Goal: Information Seeking & Learning: Learn about a topic

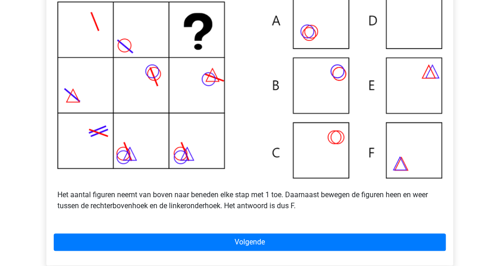
scroll to position [229, 0]
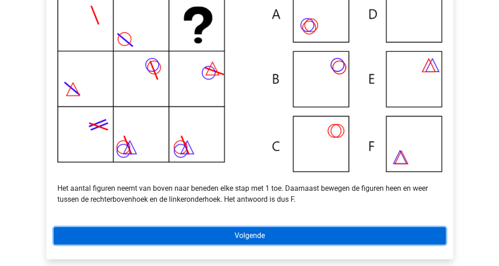
click at [252, 243] on link "Volgende" at bounding box center [250, 235] width 392 height 17
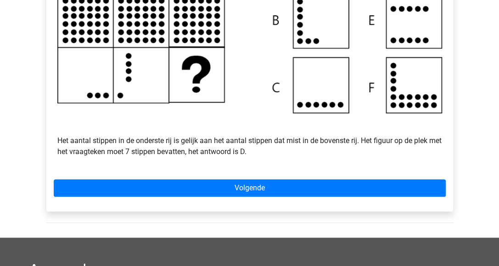
scroll to position [321, 0]
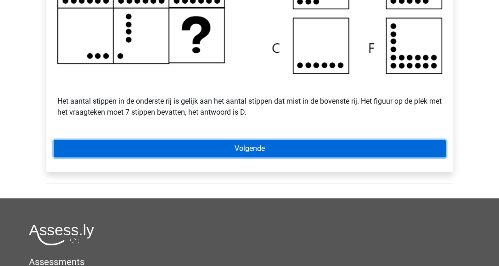
click at [245, 157] on link "Volgende" at bounding box center [250, 148] width 392 height 17
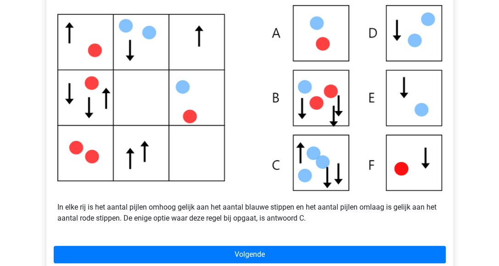
scroll to position [229, 0]
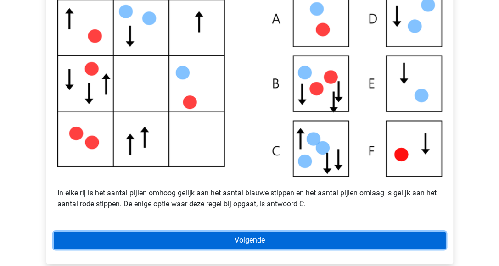
click at [249, 246] on link "Volgende" at bounding box center [250, 240] width 392 height 17
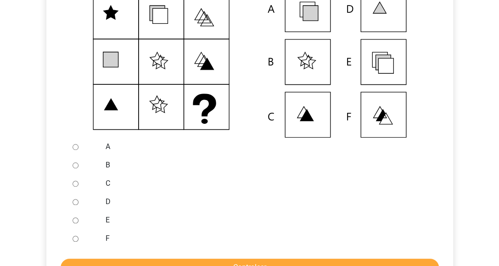
scroll to position [275, 0]
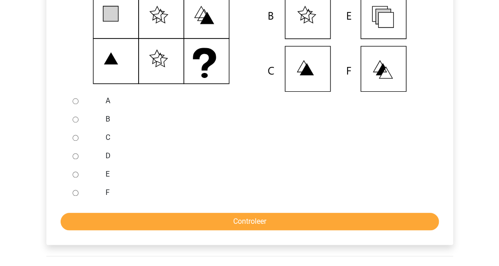
click at [77, 177] on input "E" at bounding box center [75, 175] width 6 height 6
radio input "true"
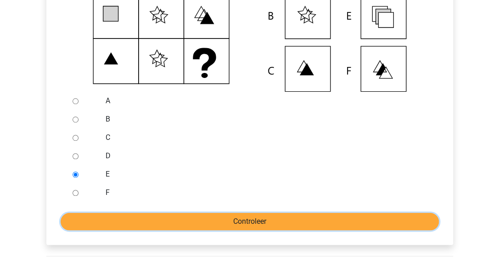
click at [89, 230] on input "Controleer" at bounding box center [250, 221] width 378 height 17
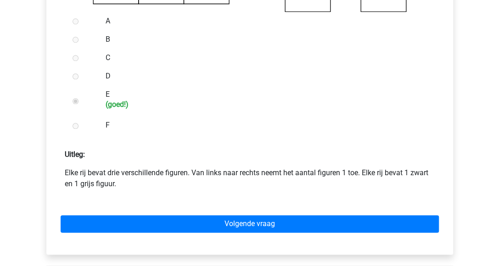
scroll to position [367, 0]
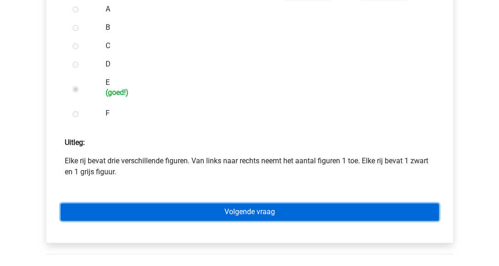
click at [185, 221] on link "Volgende vraag" at bounding box center [250, 211] width 378 height 17
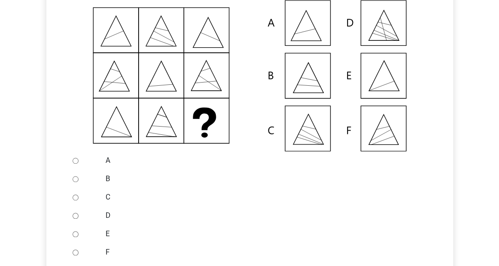
scroll to position [229, 0]
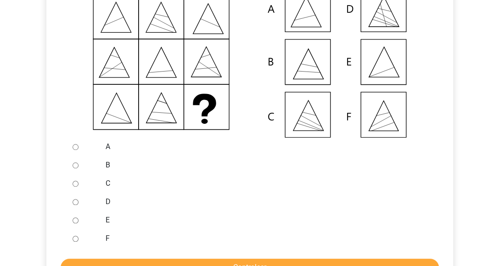
click at [73, 223] on input "E" at bounding box center [75, 220] width 6 height 6
radio input "true"
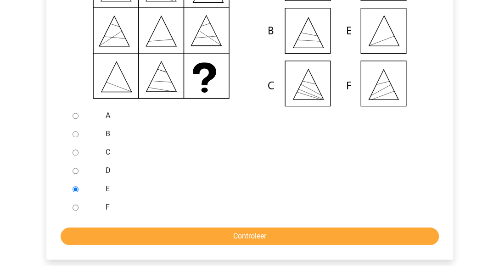
scroll to position [275, 0]
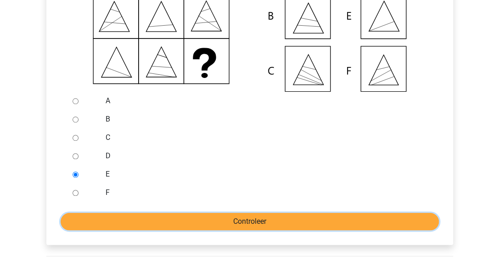
click at [130, 230] on input "Controleer" at bounding box center [250, 221] width 378 height 17
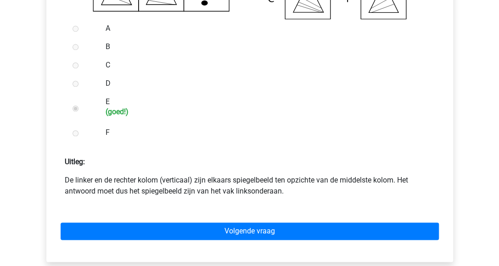
scroll to position [367, 0]
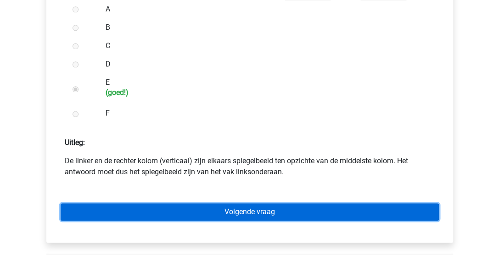
click at [257, 221] on link "Volgende vraag" at bounding box center [250, 211] width 378 height 17
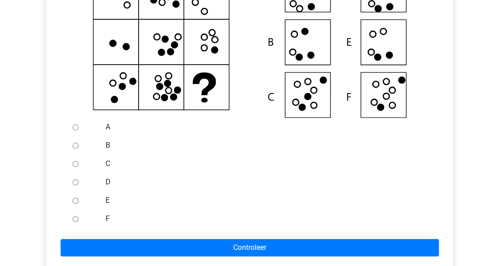
scroll to position [275, 0]
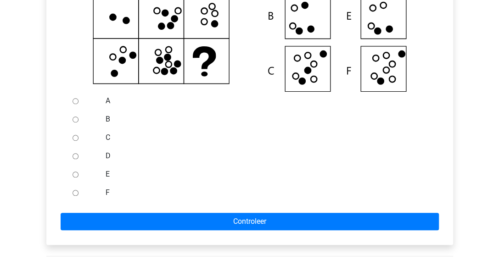
click at [77, 196] on input "F" at bounding box center [75, 193] width 6 height 6
radio input "true"
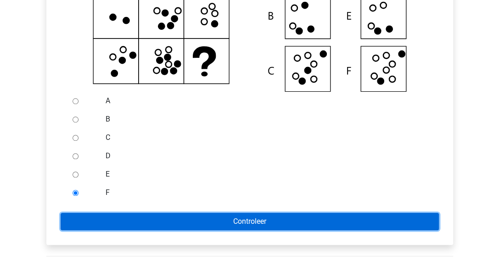
click at [80, 229] on input "Controleer" at bounding box center [250, 221] width 378 height 17
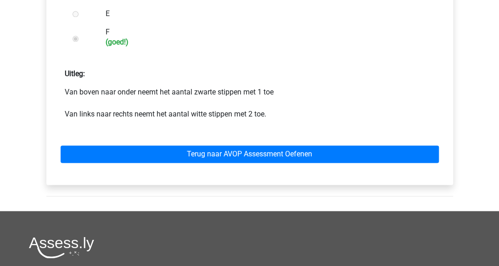
scroll to position [459, 0]
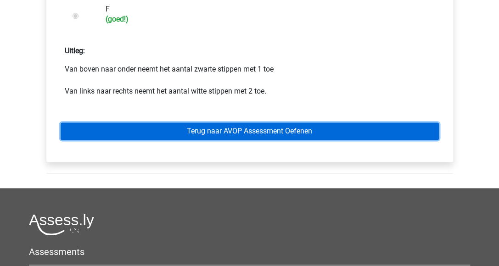
click at [254, 139] on link "Terug naar AVOP Assessment Oefenen" at bounding box center [250, 130] width 378 height 17
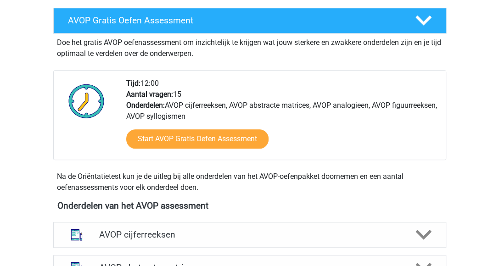
scroll to position [229, 0]
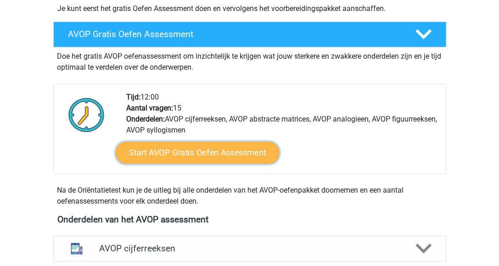
click at [205, 162] on link "Start AVOP Gratis Oefen Assessment" at bounding box center [197, 153] width 164 height 22
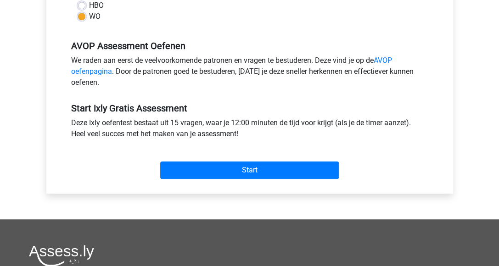
scroll to position [275, 0]
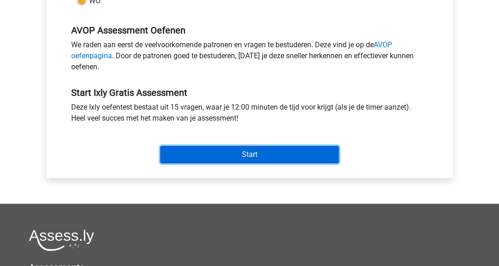
click at [258, 151] on input "Start" at bounding box center [249, 154] width 178 height 17
click at [185, 153] on input "Start" at bounding box center [249, 154] width 178 height 17
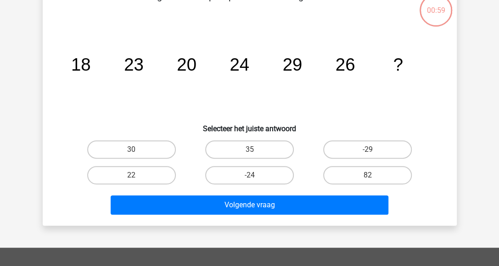
scroll to position [46, 0]
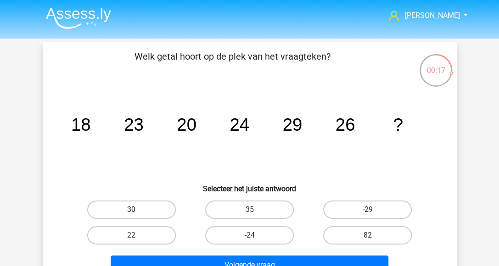
click at [111, 206] on label "30" at bounding box center [131, 209] width 89 height 18
click at [131, 210] on input "30" at bounding box center [134, 213] width 6 height 6
radio input "true"
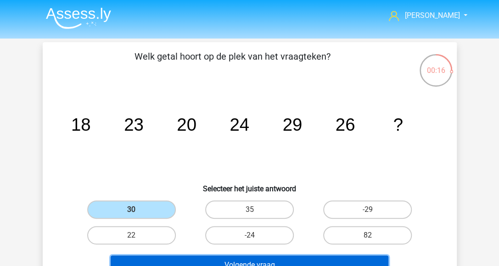
click at [185, 261] on button "Volgende vraag" at bounding box center [249, 264] width 277 height 19
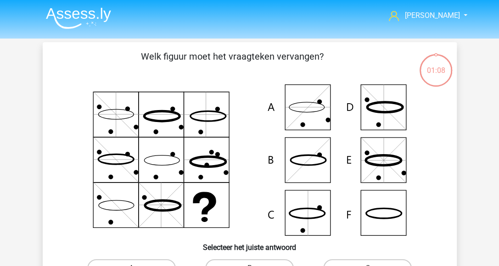
scroll to position [42, 0]
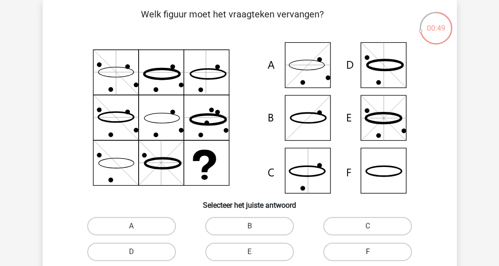
click at [376, 249] on label "F" at bounding box center [367, 252] width 89 height 18
click at [373, 252] on input "F" at bounding box center [370, 255] width 6 height 6
radio input "true"
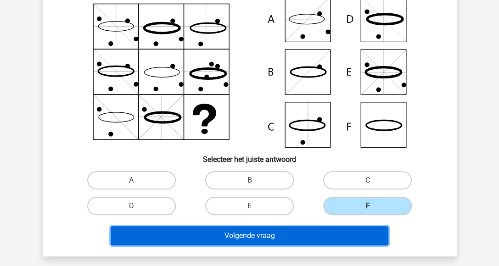
click at [349, 237] on button "Volgende vraag" at bounding box center [249, 235] width 277 height 19
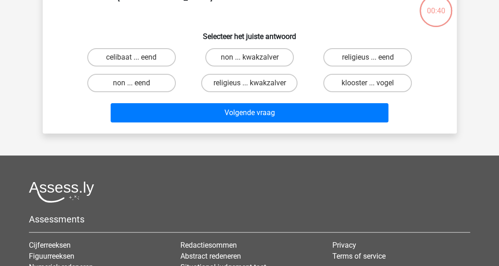
scroll to position [42, 0]
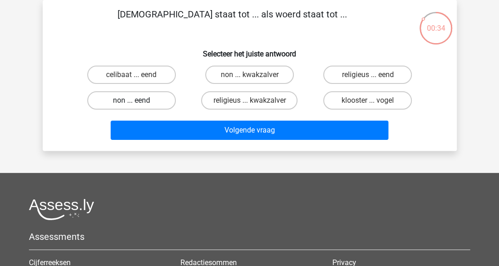
click at [156, 101] on label "non ... eend" at bounding box center [131, 100] width 89 height 18
click at [137, 101] on input "non ... eend" at bounding box center [134, 103] width 6 height 6
radio input "true"
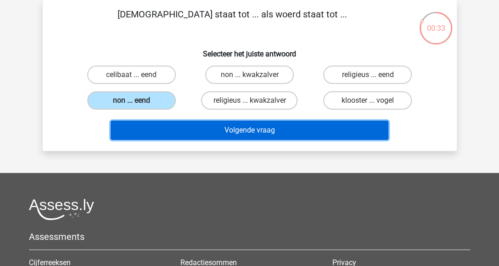
click at [236, 131] on button "Volgende vraag" at bounding box center [249, 130] width 277 height 19
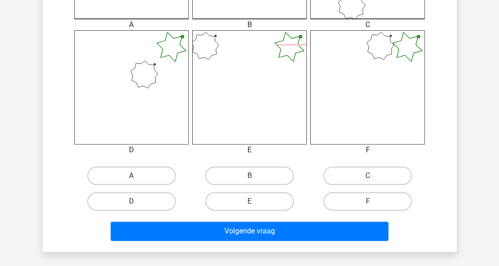
scroll to position [363, 0]
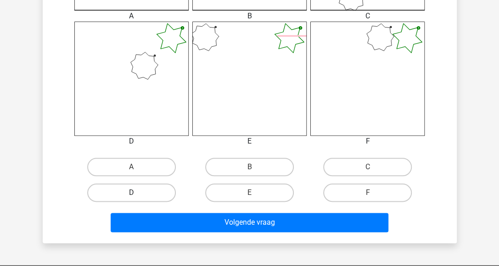
click at [127, 190] on label "D" at bounding box center [131, 192] width 89 height 18
click at [131, 193] on input "D" at bounding box center [134, 196] width 6 height 6
radio input "true"
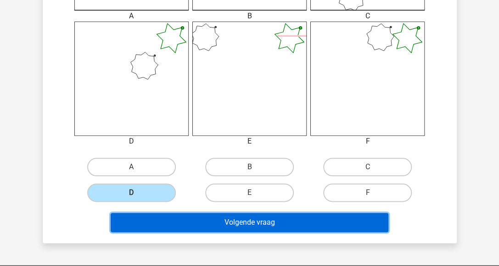
click at [155, 226] on button "Volgende vraag" at bounding box center [249, 222] width 277 height 19
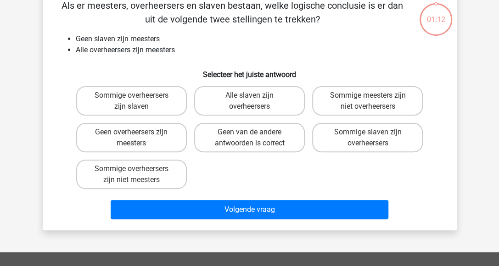
scroll to position [42, 0]
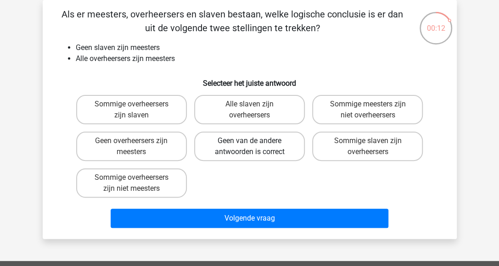
click at [261, 147] on label "Geen van de andere antwoorden is correct" at bounding box center [249, 146] width 111 height 29
click at [255, 147] on input "Geen van de andere antwoorden is correct" at bounding box center [252, 144] width 6 height 6
radio input "true"
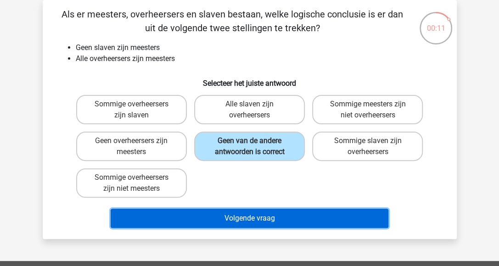
click at [237, 222] on button "Volgende vraag" at bounding box center [249, 218] width 277 height 19
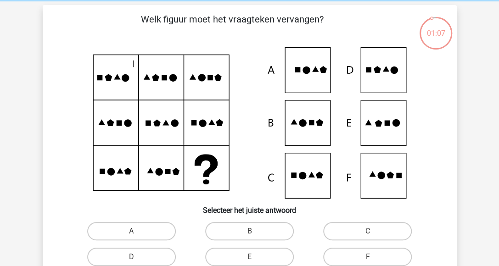
scroll to position [46, 0]
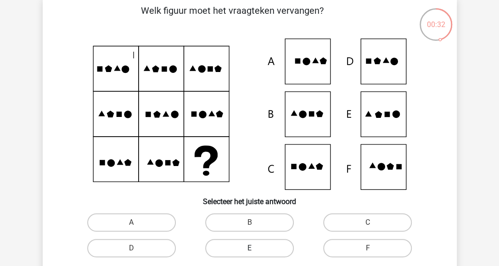
click at [257, 247] on label "E" at bounding box center [249, 248] width 89 height 18
click at [255, 248] on input "E" at bounding box center [252, 251] width 6 height 6
radio input "true"
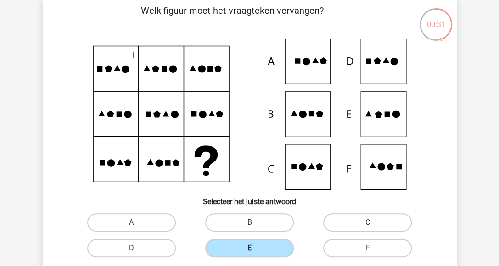
scroll to position [92, 0]
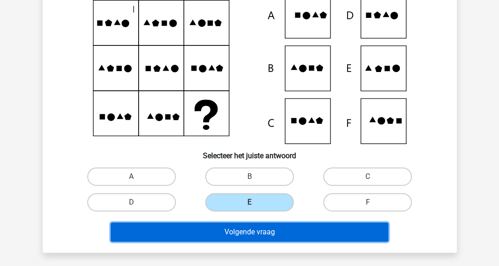
click at [253, 234] on button "Volgende vraag" at bounding box center [249, 231] width 277 height 19
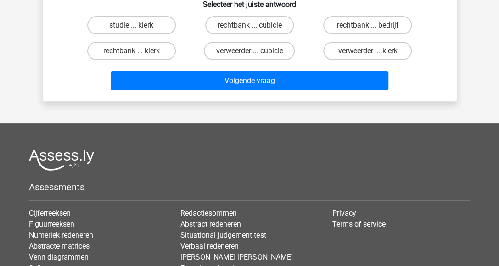
scroll to position [42, 0]
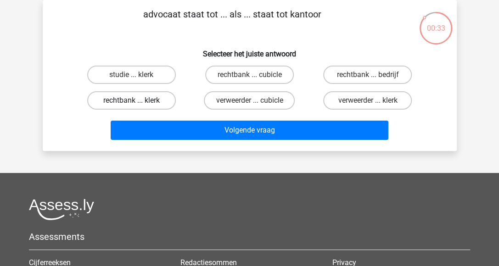
click at [142, 100] on label "rechtbank ... klerk" at bounding box center [131, 100] width 89 height 18
click at [137, 100] on input "rechtbank ... klerk" at bounding box center [134, 103] width 6 height 6
radio input "true"
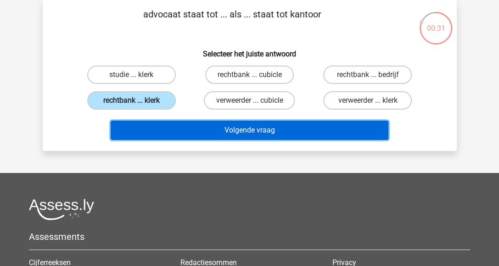
click at [147, 129] on button "Volgende vraag" at bounding box center [249, 130] width 277 height 19
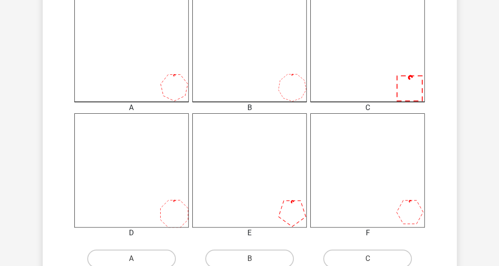
scroll to position [363, 0]
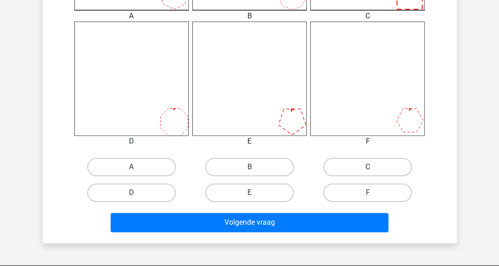
click at [358, 166] on label "C" at bounding box center [367, 167] width 89 height 18
click at [367, 167] on input "C" at bounding box center [370, 170] width 6 height 6
radio input "true"
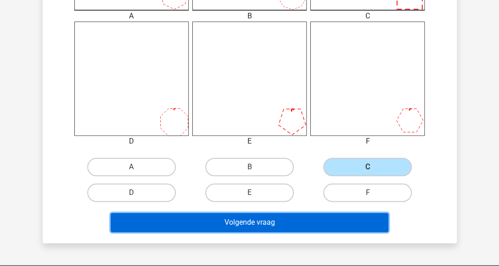
click at [269, 223] on button "Volgende vraag" at bounding box center [249, 222] width 277 height 19
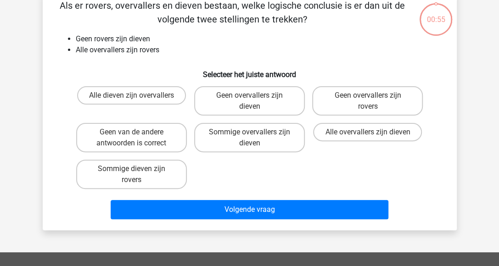
scroll to position [42, 0]
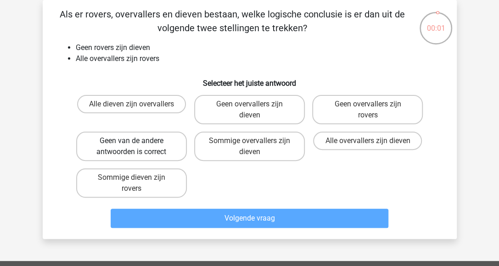
click at [149, 150] on label "Geen van de andere antwoorden is correct" at bounding box center [131, 146] width 111 height 29
click at [137, 147] on input "Geen van de andere antwoorden is correct" at bounding box center [134, 144] width 6 height 6
radio input "true"
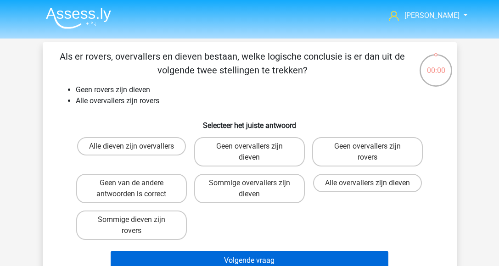
scroll to position [42, 0]
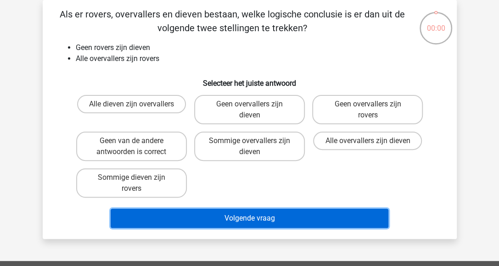
click at [183, 219] on button "Volgende vraag" at bounding box center [249, 218] width 277 height 19
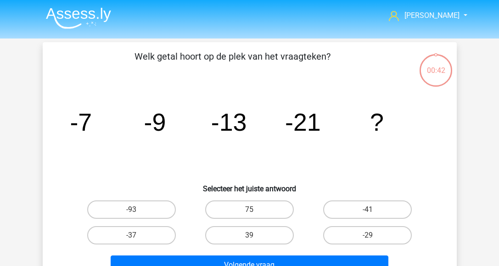
scroll to position [42, 0]
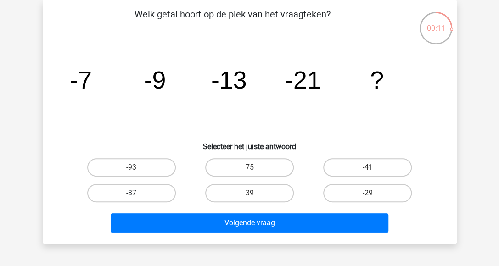
click at [105, 187] on label "-37" at bounding box center [131, 193] width 89 height 18
click at [131, 193] on input "-37" at bounding box center [134, 196] width 6 height 6
radio input "true"
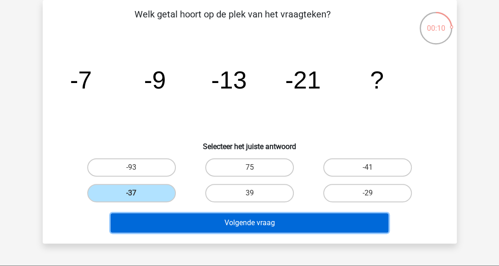
click at [185, 219] on button "Volgende vraag" at bounding box center [249, 222] width 277 height 19
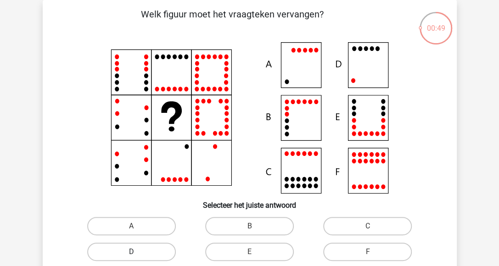
click at [165, 255] on label "D" at bounding box center [131, 252] width 89 height 18
click at [137, 255] on input "D" at bounding box center [134, 255] width 6 height 6
radio input "true"
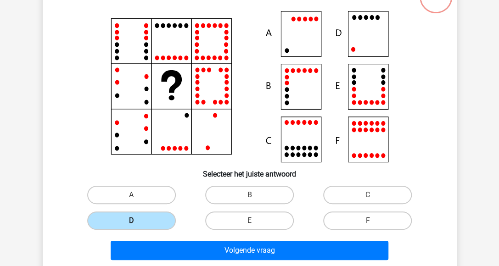
scroll to position [88, 0]
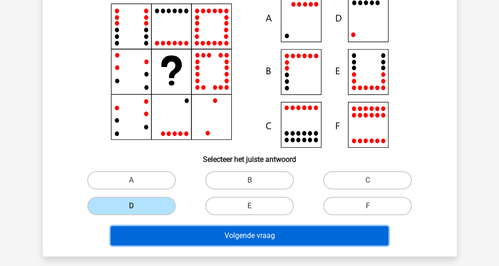
click at [188, 233] on button "Volgende vraag" at bounding box center [249, 235] width 277 height 19
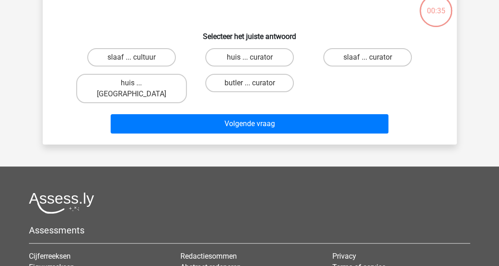
scroll to position [42, 0]
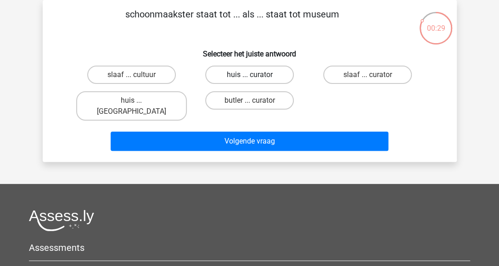
click at [223, 70] on label "huis ... curator" at bounding box center [249, 75] width 89 height 18
click at [249, 75] on input "huis ... curator" at bounding box center [252, 78] width 6 height 6
radio input "true"
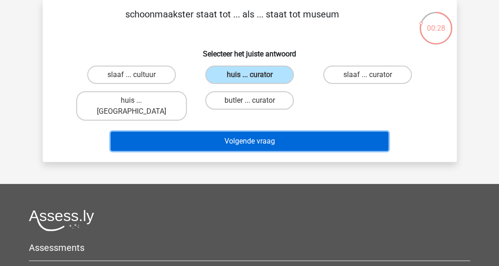
click at [222, 134] on button "Volgende vraag" at bounding box center [249, 141] width 277 height 19
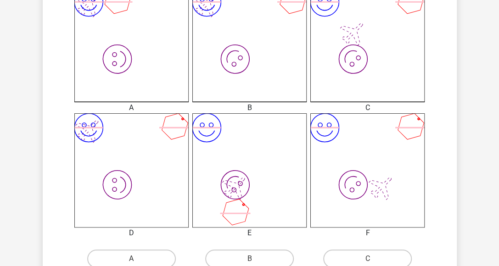
scroll to position [317, 0]
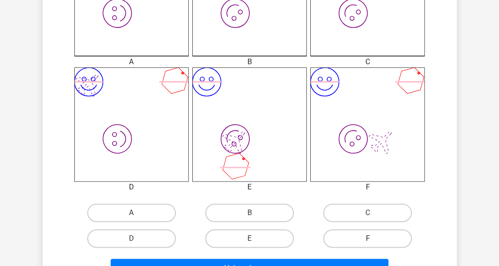
click at [371, 245] on label "F" at bounding box center [367, 238] width 89 height 18
click at [371, 244] on input "F" at bounding box center [370, 241] width 6 height 6
radio input "true"
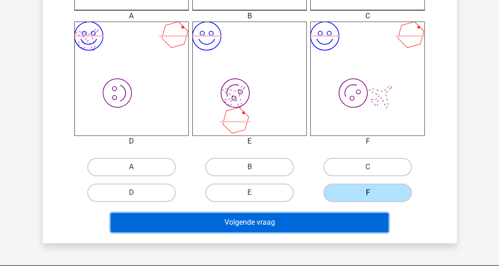
click at [274, 226] on button "Volgende vraag" at bounding box center [249, 222] width 277 height 19
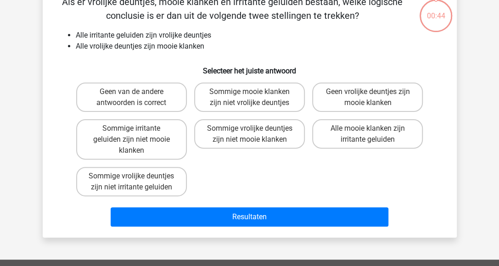
scroll to position [42, 0]
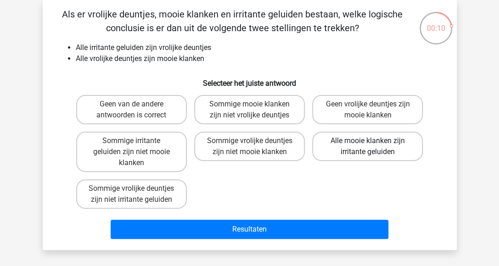
click at [335, 151] on label "Alle mooie klanken zijn irritante geluiden" at bounding box center [367, 146] width 111 height 29
click at [367, 147] on input "Alle mooie klanken zijn irritante geluiden" at bounding box center [370, 144] width 6 height 6
radio input "true"
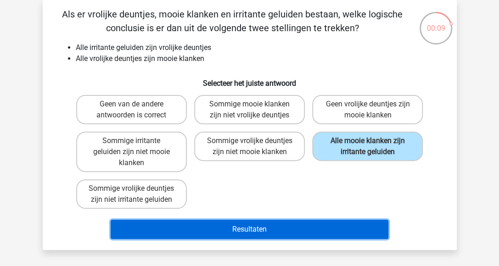
click at [303, 228] on button "Resultaten" at bounding box center [249, 229] width 277 height 19
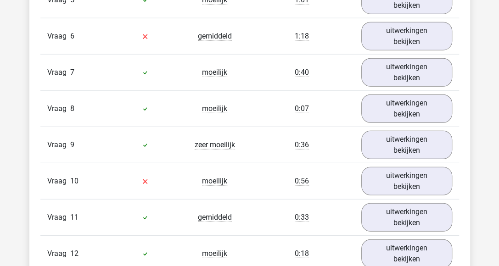
scroll to position [1009, 0]
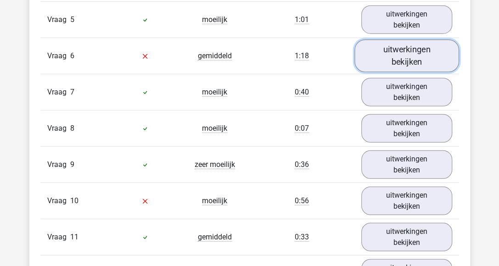
click at [380, 49] on link "uitwerkingen bekijken" at bounding box center [406, 56] width 105 height 33
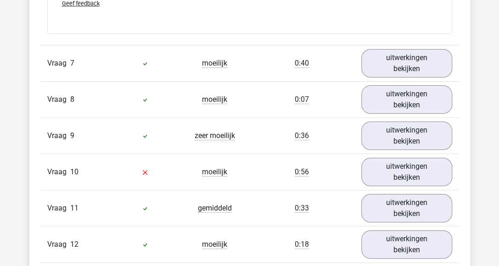
scroll to position [1468, 0]
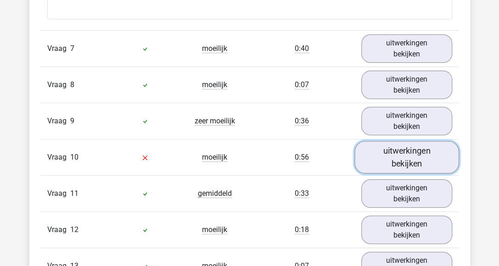
click at [370, 150] on link "uitwerkingen bekijken" at bounding box center [406, 157] width 105 height 33
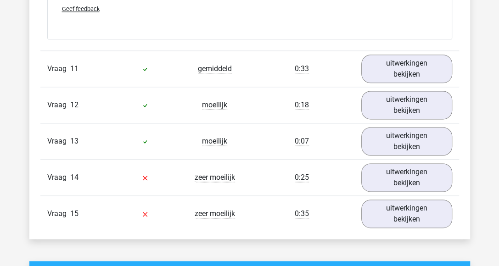
scroll to position [1972, 0]
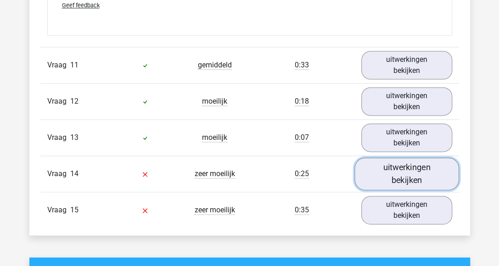
click at [393, 179] on link "uitwerkingen bekijken" at bounding box center [406, 174] width 105 height 33
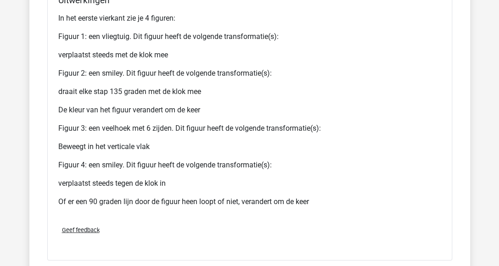
scroll to position [2752, 0]
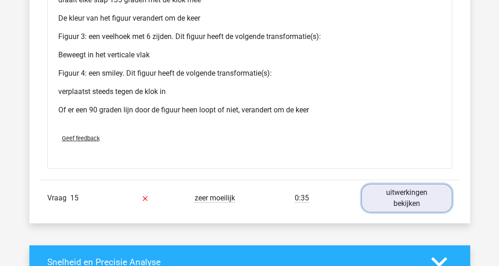
click at [379, 207] on link "uitwerkingen bekijken" at bounding box center [406, 198] width 91 height 28
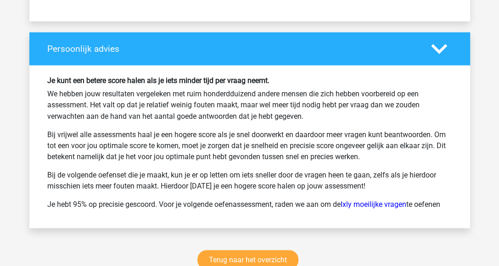
scroll to position [3669, 0]
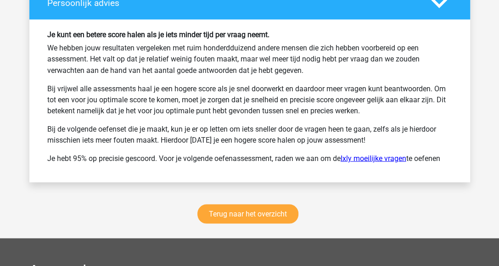
click at [380, 162] on link "Ixly moeilijke vragen" at bounding box center [373, 158] width 66 height 9
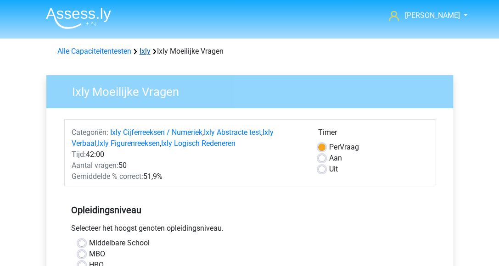
click at [149, 54] on link "Ixly" at bounding box center [144, 51] width 11 height 9
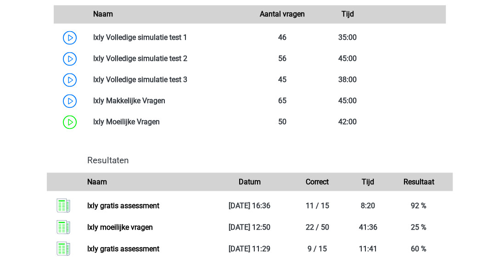
scroll to position [596, 0]
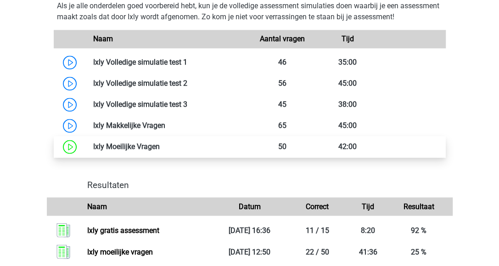
click at [160, 148] on link at bounding box center [160, 146] width 0 height 9
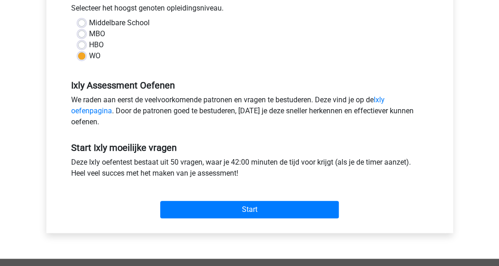
scroll to position [229, 0]
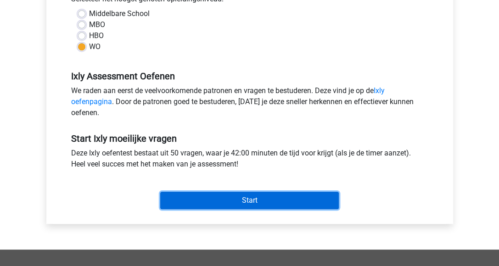
click at [243, 197] on input "Start" at bounding box center [249, 200] width 178 height 17
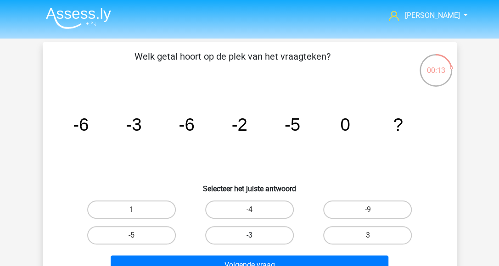
click at [214, 236] on label "-3" at bounding box center [249, 235] width 89 height 18
click at [249, 236] on input "-3" at bounding box center [252, 238] width 6 height 6
radio input "true"
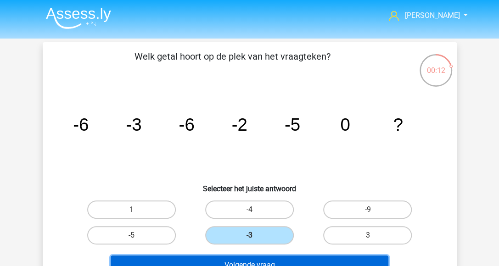
click at [208, 263] on button "Volgende vraag" at bounding box center [249, 264] width 277 height 19
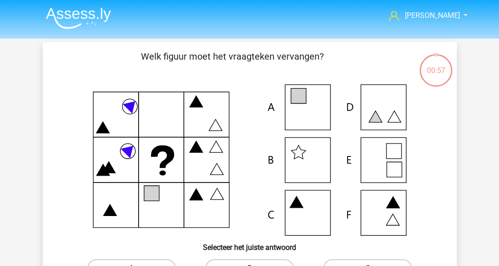
scroll to position [42, 0]
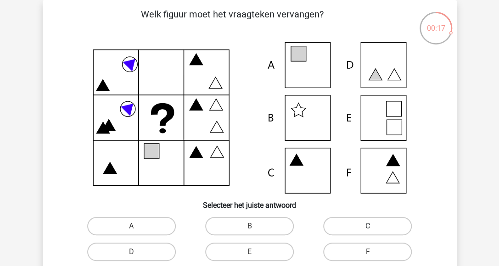
click at [331, 221] on label "C" at bounding box center [367, 226] width 89 height 18
click at [367, 226] on input "C" at bounding box center [370, 229] width 6 height 6
radio input "true"
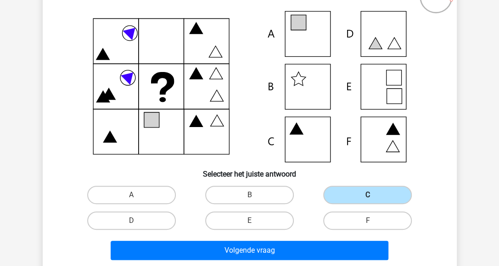
scroll to position [88, 0]
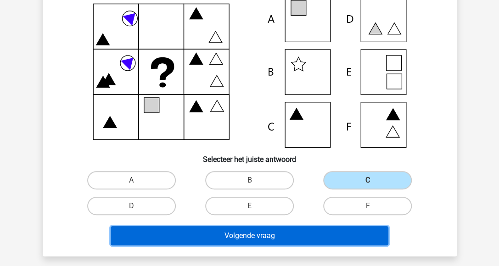
click at [330, 240] on button "Volgende vraag" at bounding box center [249, 235] width 277 height 19
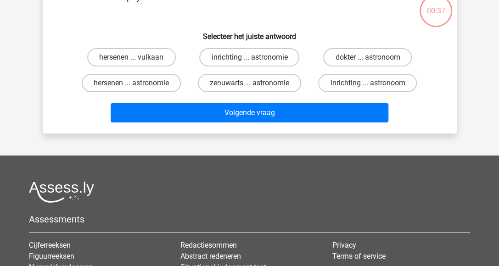
scroll to position [42, 0]
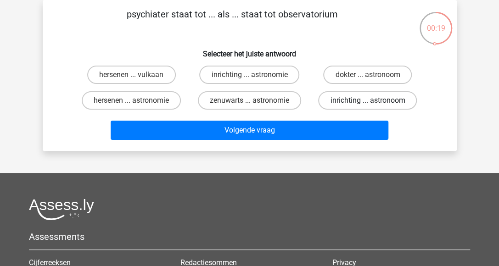
click at [350, 98] on label "inrichting ... astronoom" at bounding box center [367, 100] width 99 height 18
click at [367, 100] on input "inrichting ... astronoom" at bounding box center [370, 103] width 6 height 6
radio input "true"
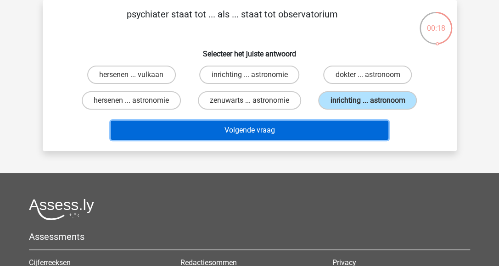
click at [309, 128] on button "Volgende vraag" at bounding box center [249, 130] width 277 height 19
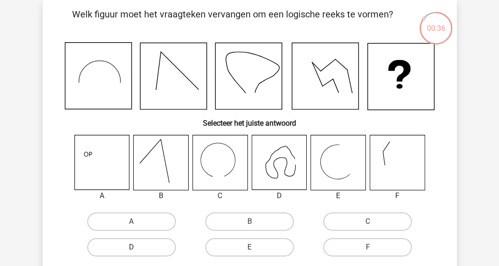
click at [109, 245] on label "D" at bounding box center [131, 247] width 89 height 18
click at [131, 247] on input "D" at bounding box center [134, 250] width 6 height 6
radio input "true"
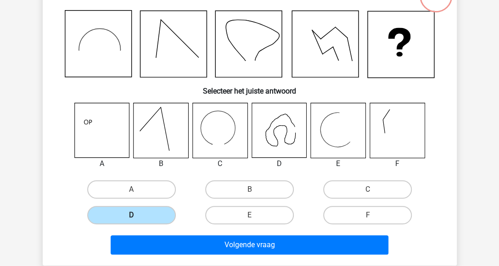
scroll to position [134, 0]
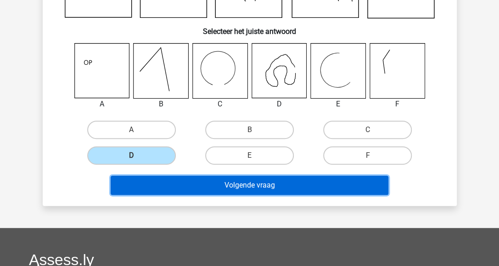
click at [228, 182] on button "Volgende vraag" at bounding box center [249, 185] width 277 height 19
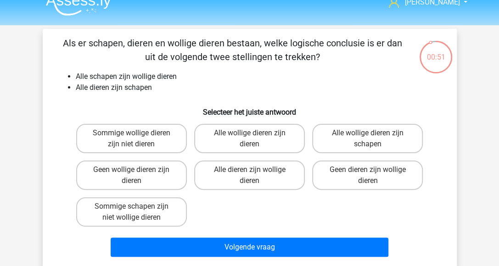
scroll to position [0, 0]
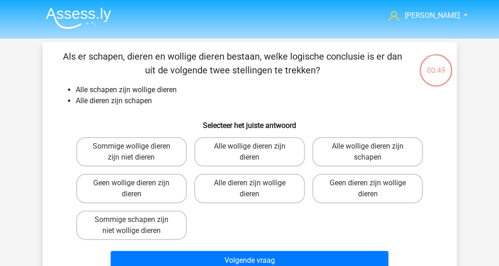
click at [66, 12] on img at bounding box center [78, 18] width 65 height 22
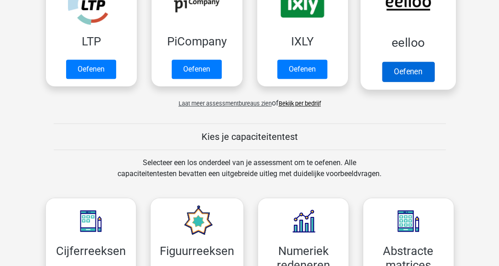
scroll to position [229, 0]
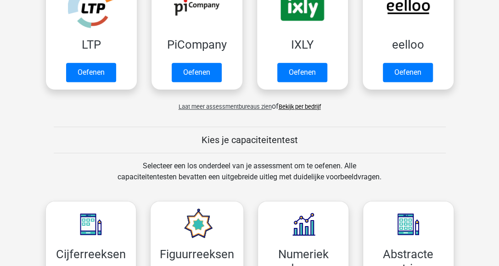
click at [313, 107] on link "Bekijk per bedrijf" at bounding box center [299, 106] width 42 height 7
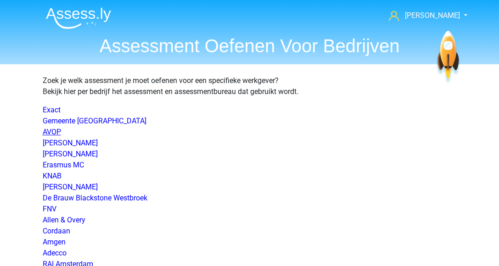
click at [44, 132] on link "AVOP" at bounding box center [52, 131] width 18 height 9
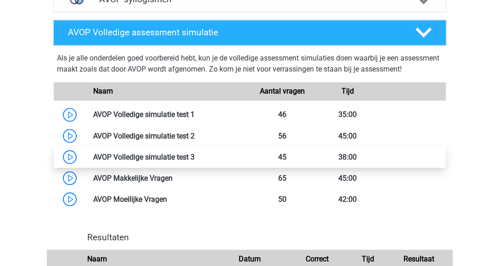
scroll to position [596, 0]
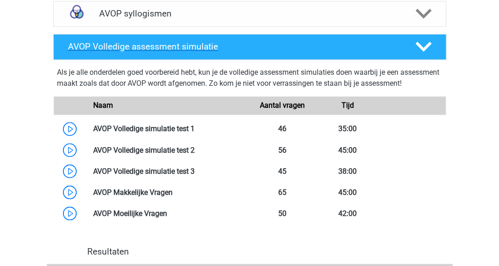
click at [427, 52] on polygon at bounding box center [423, 47] width 16 height 10
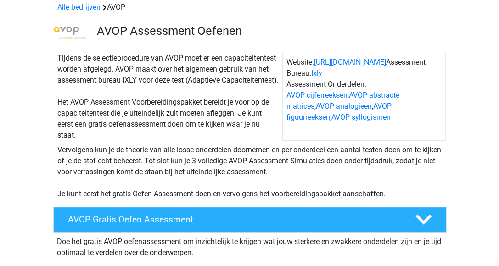
scroll to position [0, 0]
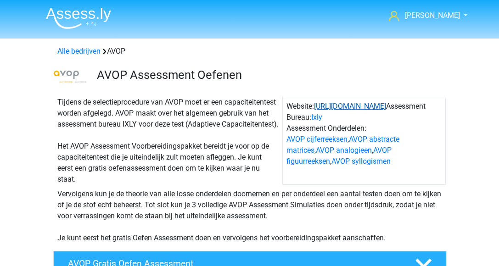
click at [342, 105] on link "[URL][DOMAIN_NAME]" at bounding box center [350, 106] width 72 height 9
